Goal: Check status: Check status

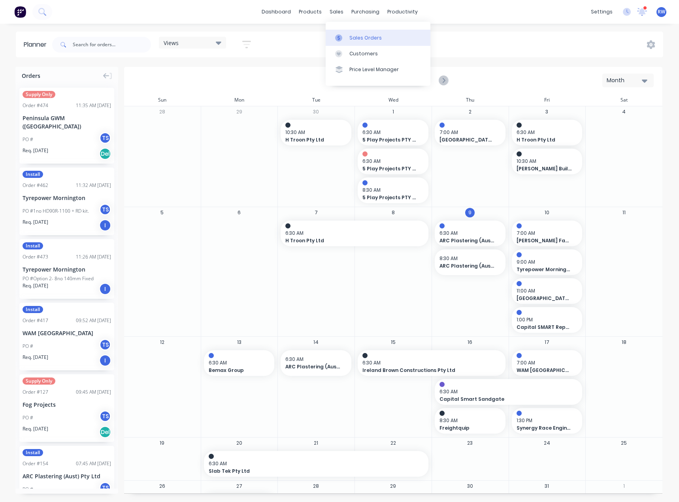
click at [350, 42] on link "Sales Orders" at bounding box center [378, 38] width 105 height 16
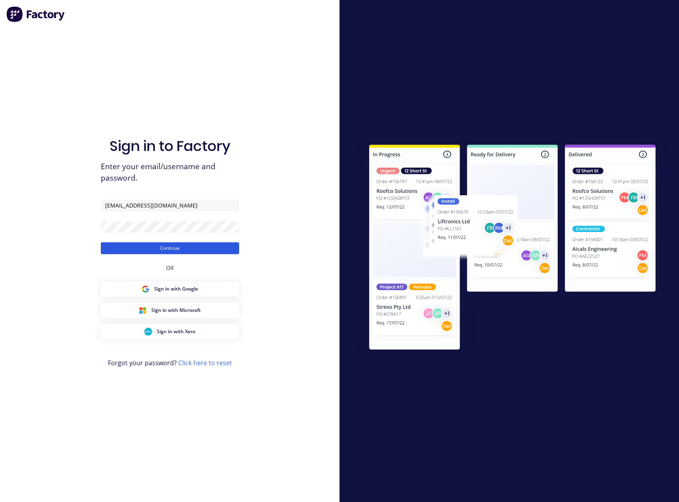
click at [182, 252] on button "Continue" at bounding box center [170, 248] width 138 height 12
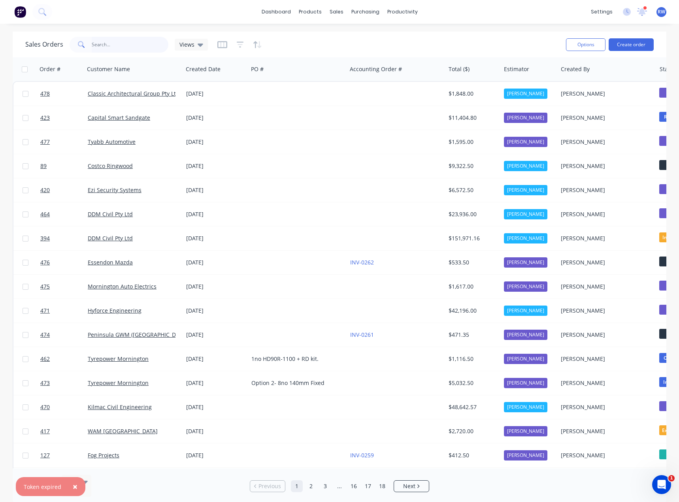
click at [111, 48] on input "text" at bounding box center [130, 45] width 77 height 16
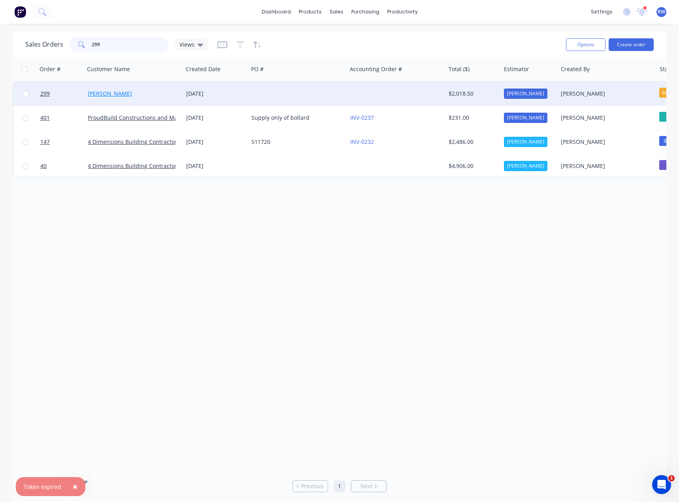
type input "299"
click at [117, 95] on link "[PERSON_NAME]" at bounding box center [110, 94] width 44 height 8
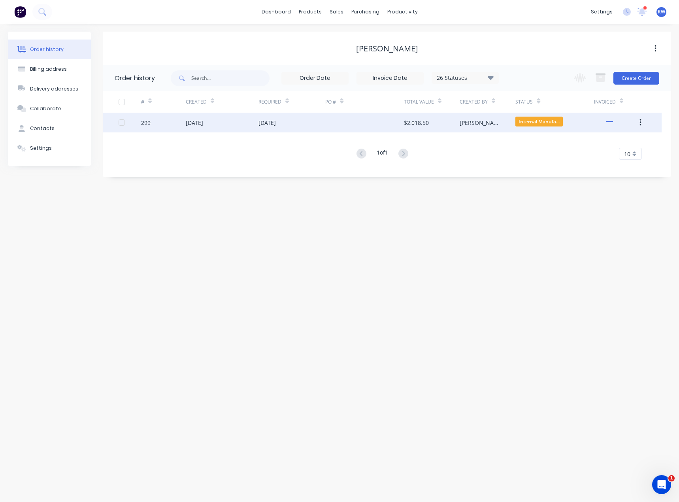
click at [142, 122] on div "299" at bounding box center [145, 123] width 9 height 8
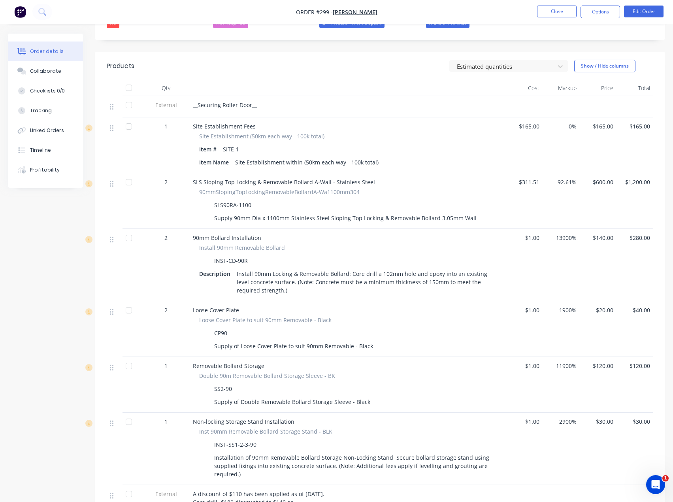
scroll to position [237, 0]
